Goal: Find specific page/section: Find specific page/section

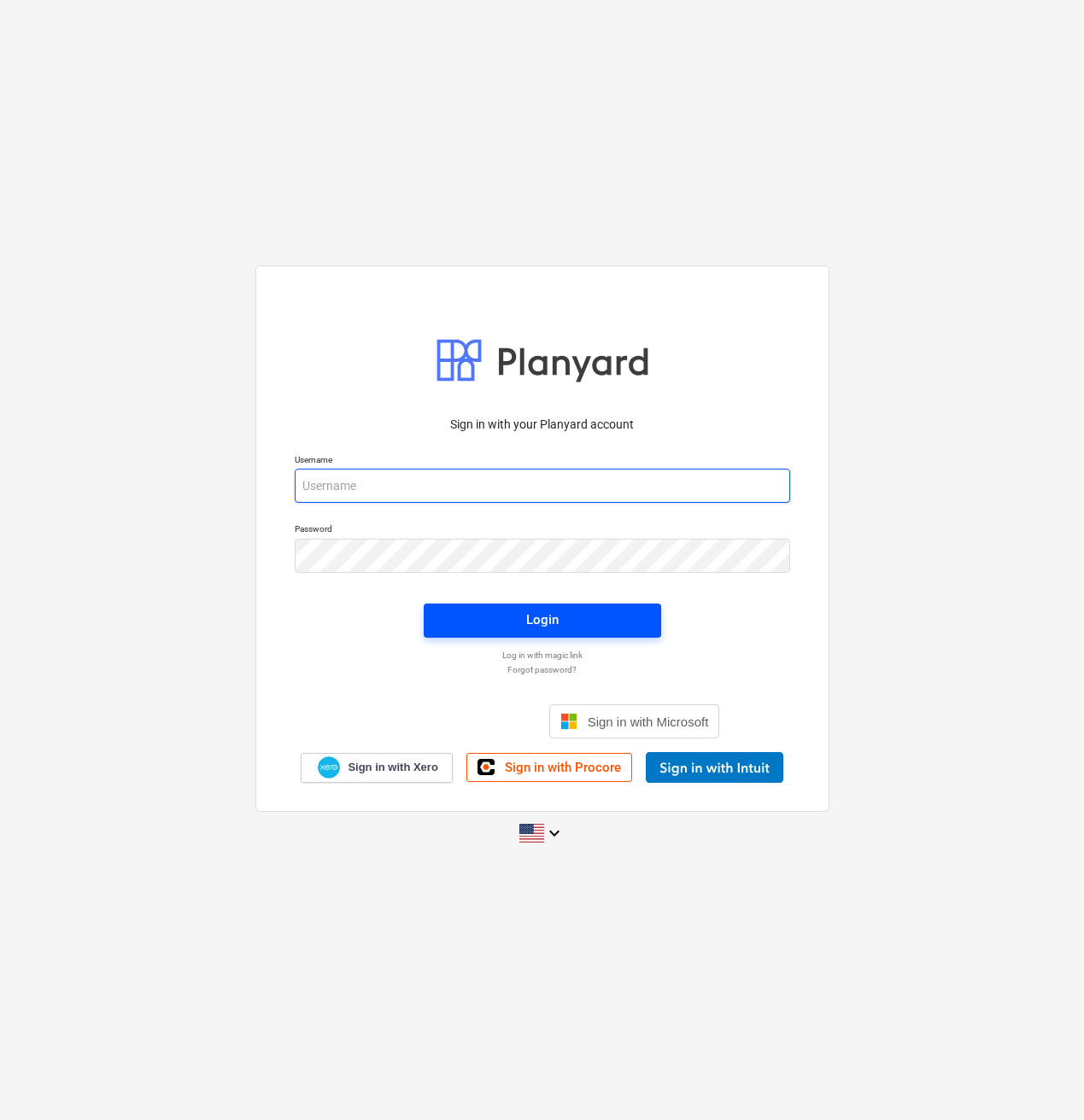
type input "jan@fizure.com"
click at [573, 622] on span "Login" at bounding box center [542, 619] width 196 height 23
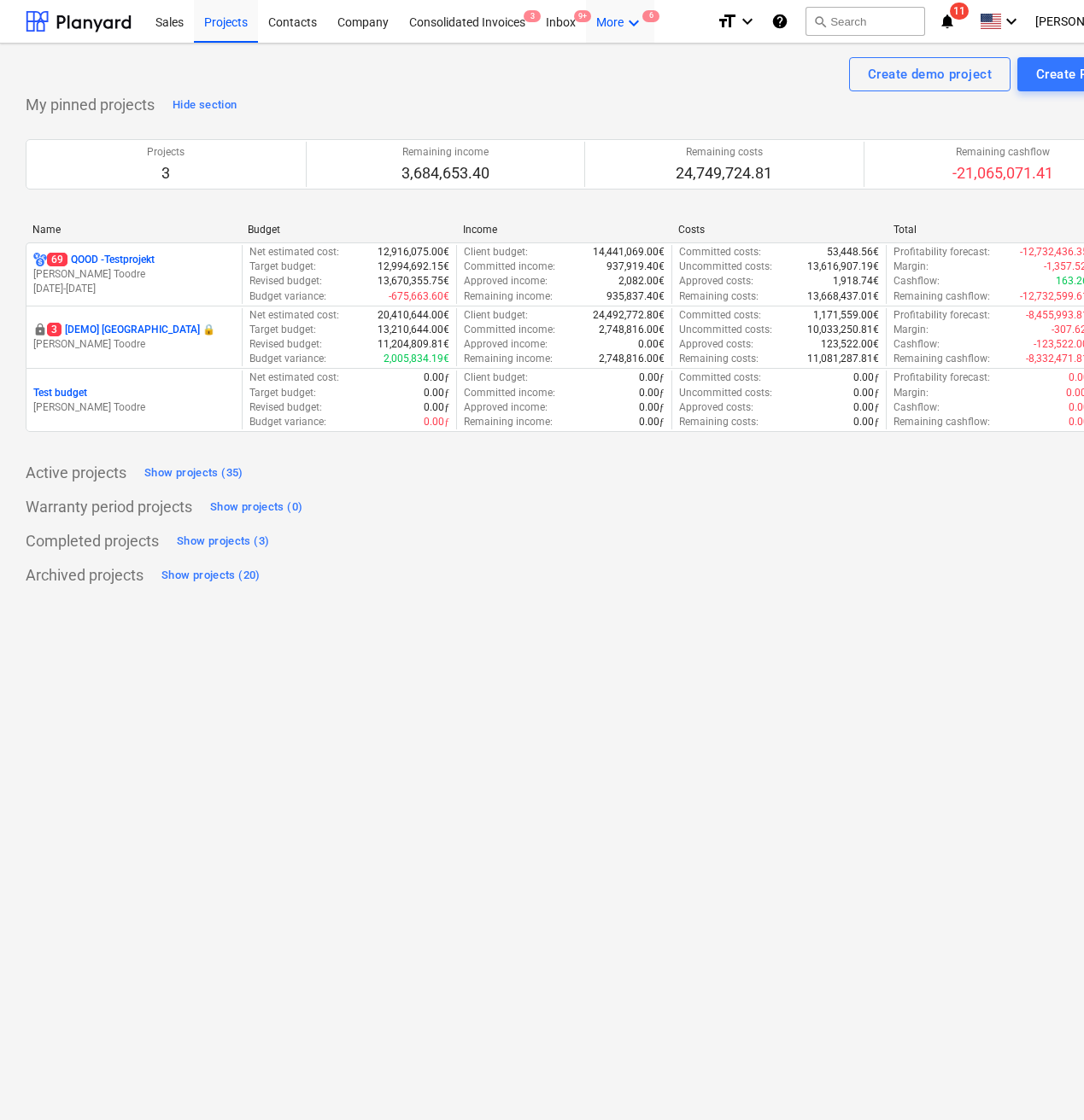
click at [632, 36] on div "More keyboard_arrow_down 6" at bounding box center [621, 21] width 69 height 43
click at [607, 127] on div "Admin" at bounding box center [603, 122] width 82 height 14
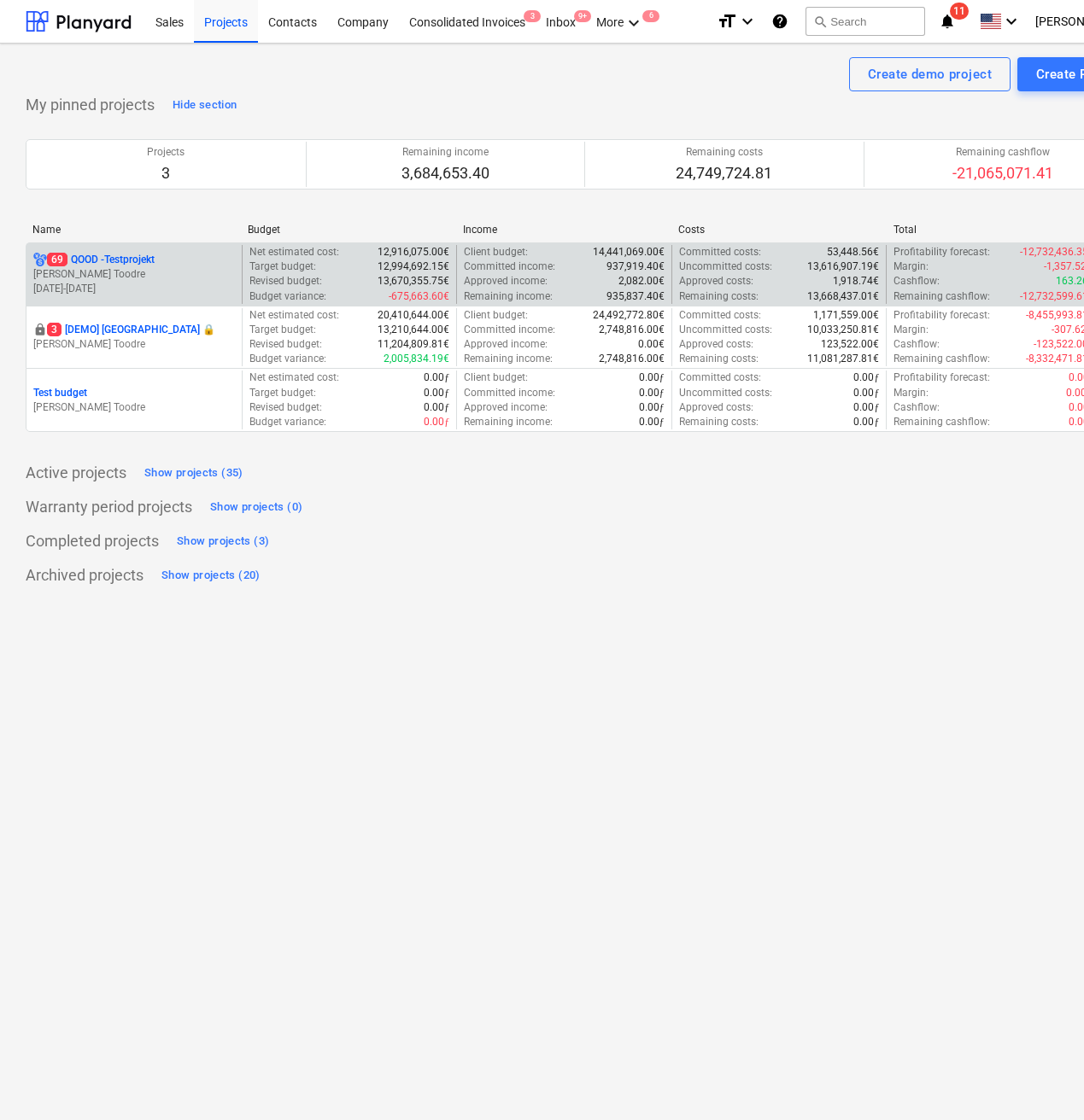
click at [179, 267] on p "[PERSON_NAME] Toodre" at bounding box center [134, 274] width 201 height 15
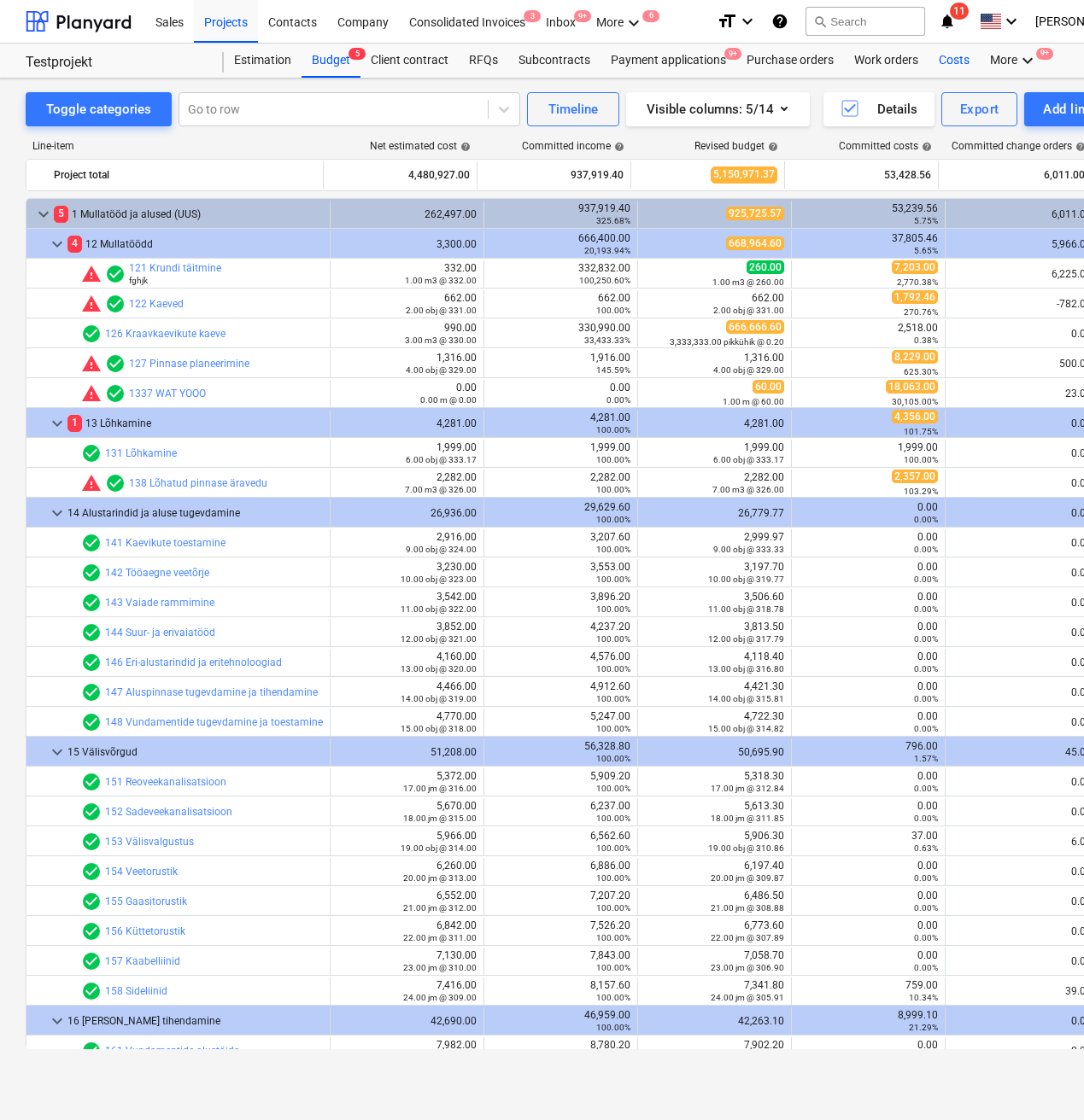
click at [947, 67] on div "Costs" at bounding box center [953, 60] width 51 height 34
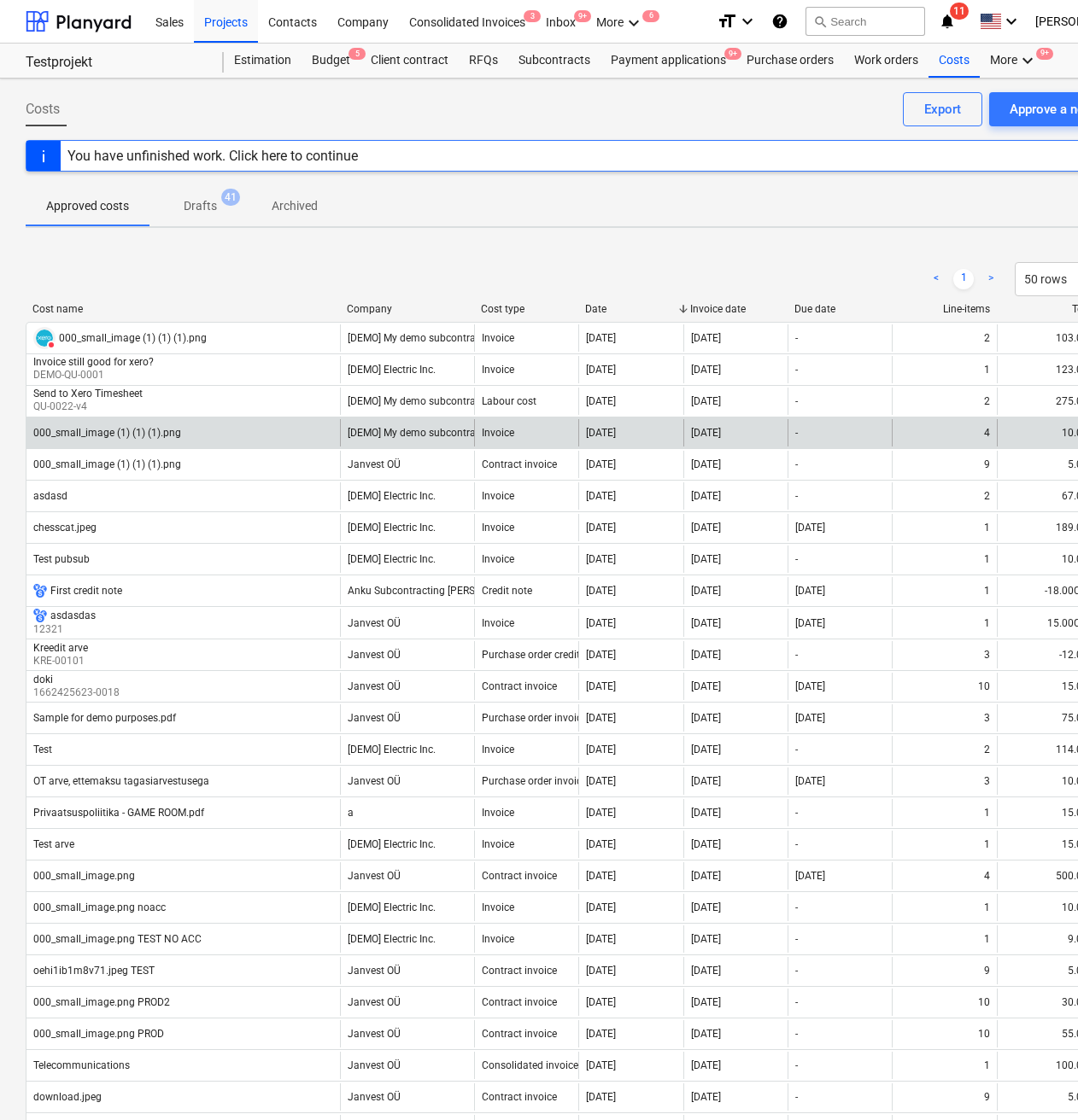
click at [197, 435] on div "000_small_image (1) (1) (1).png" at bounding box center [183, 433] width 313 height 27
